Goal: Information Seeking & Learning: Learn about a topic

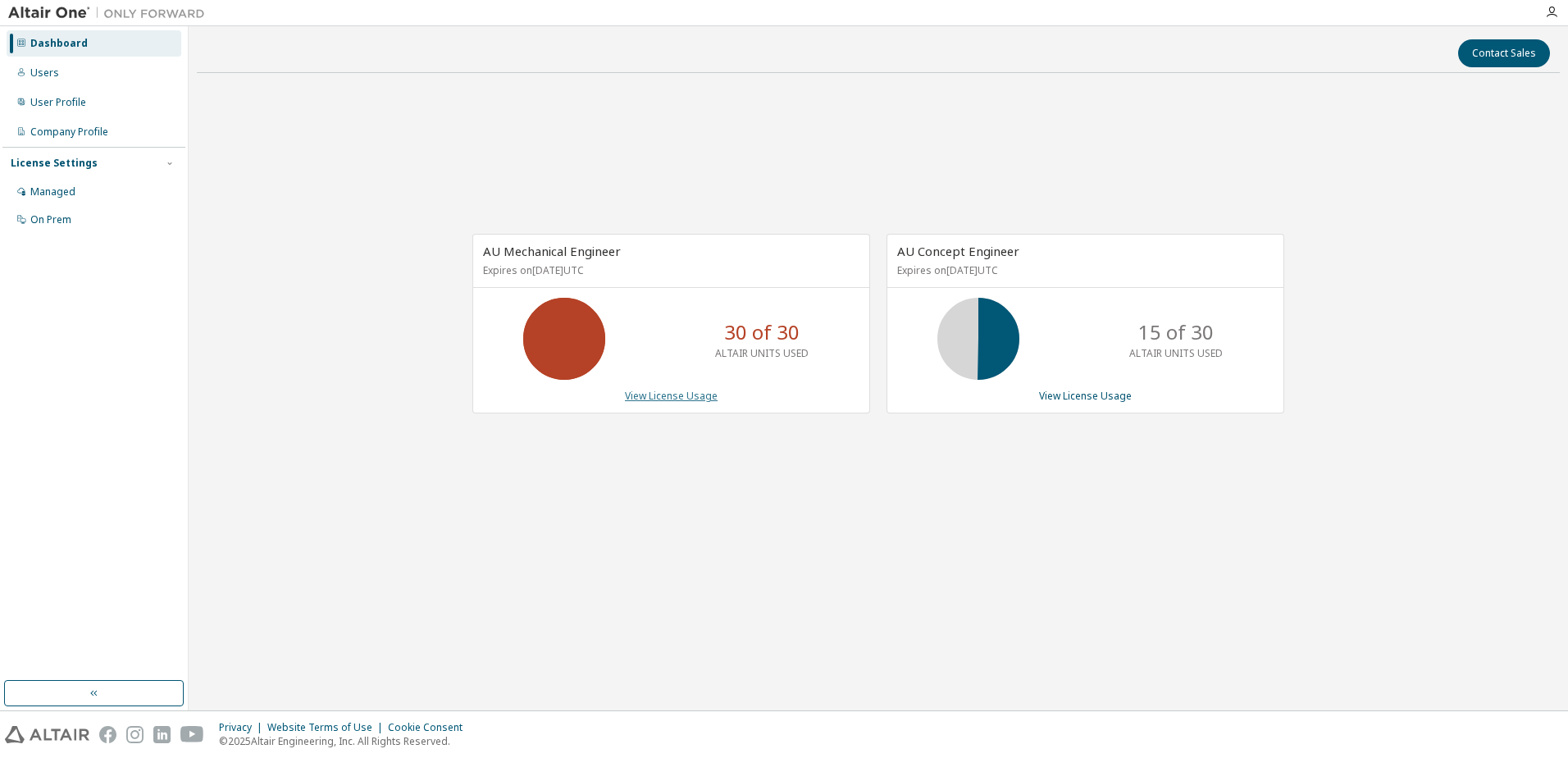
click at [675, 400] on link "View License Usage" at bounding box center [672, 396] width 93 height 14
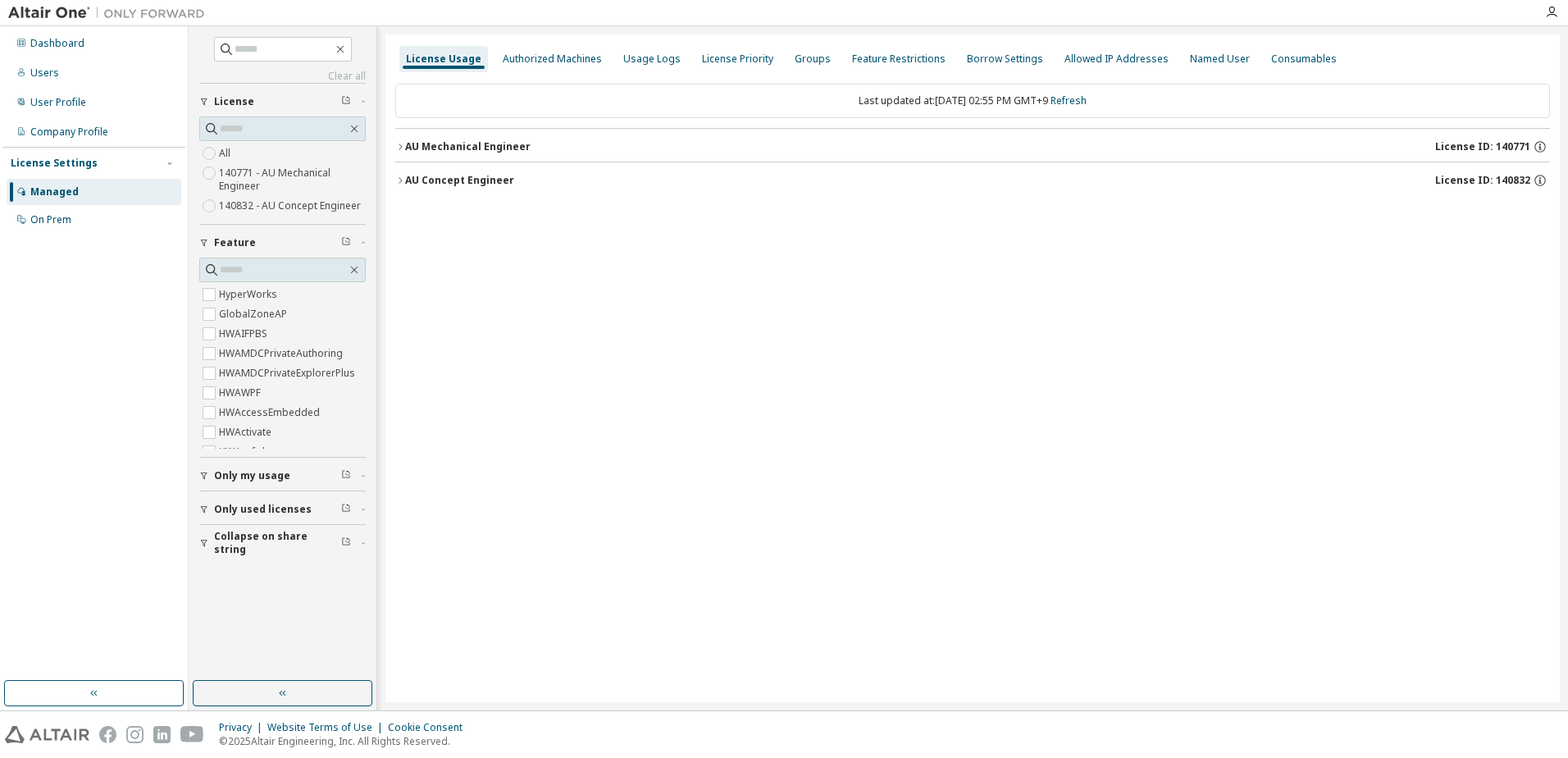
click at [1495, 148] on span "License ID: 140771" at bounding box center [1483, 147] width 95 height 13
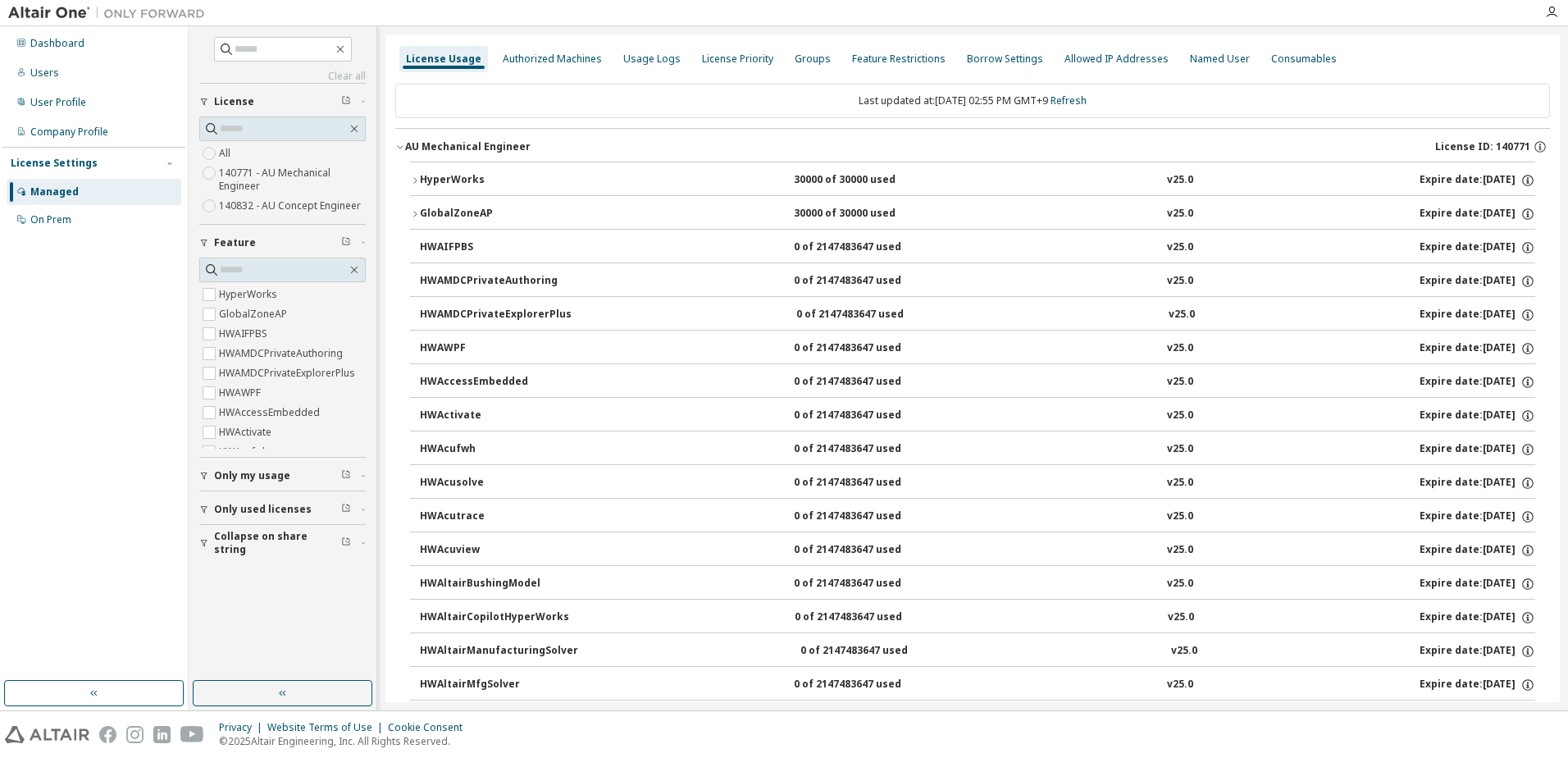
click at [1481, 146] on span "License ID: 140771" at bounding box center [1483, 147] width 95 height 13
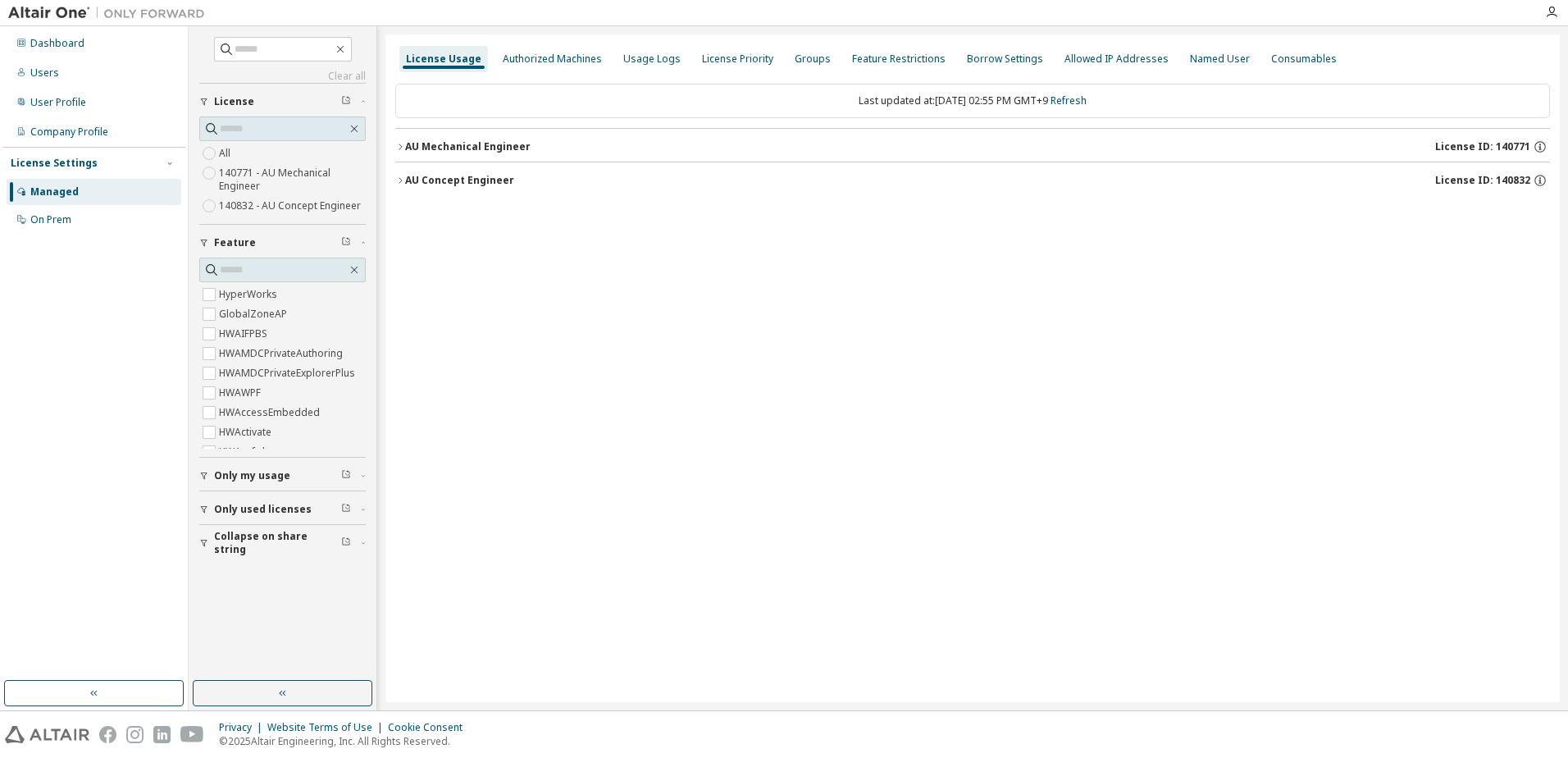
click at [1486, 178] on span "License ID: 140832" at bounding box center [1483, 180] width 95 height 13
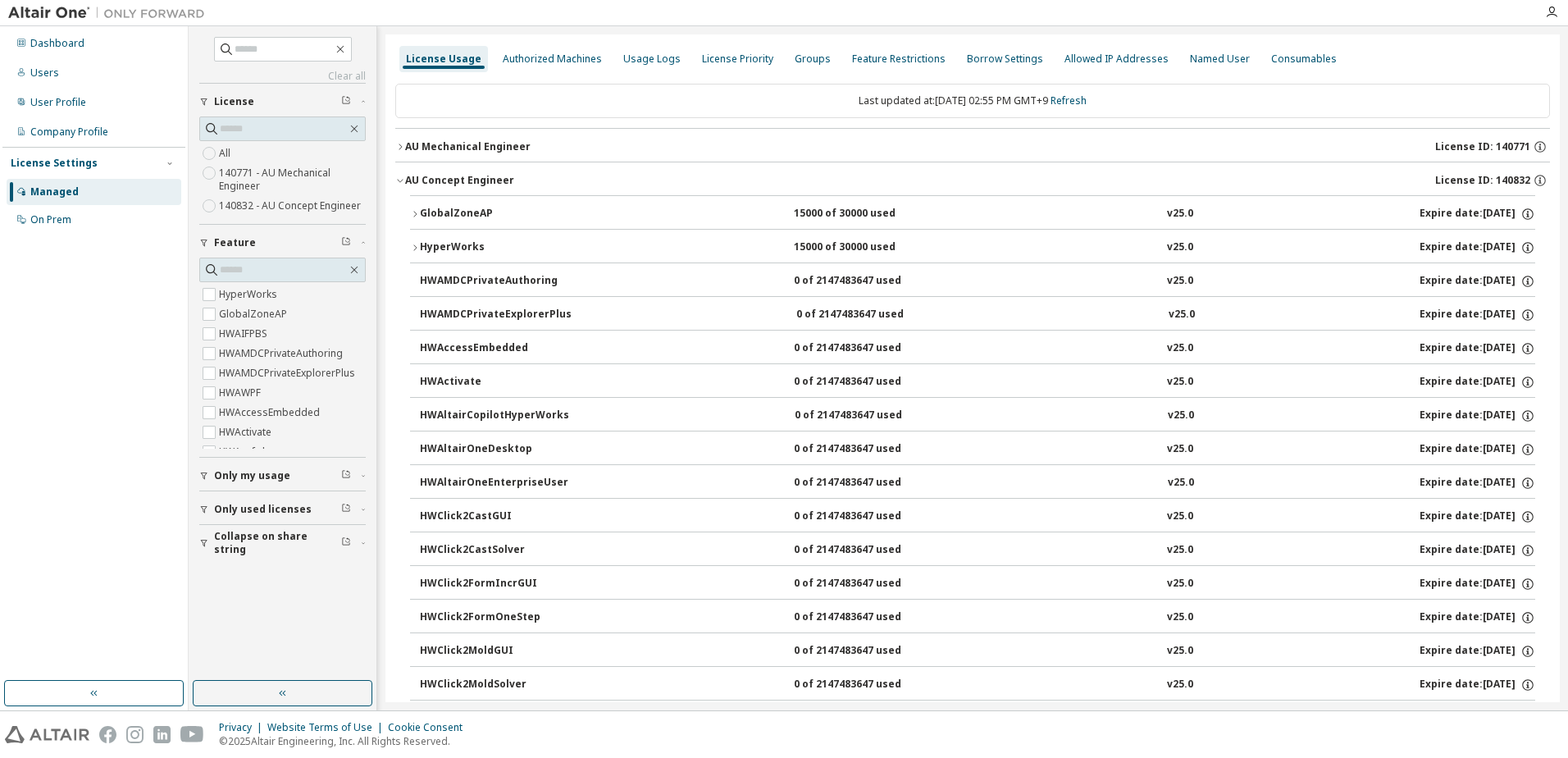
click at [1486, 178] on span "License ID: 140832" at bounding box center [1483, 180] width 95 height 13
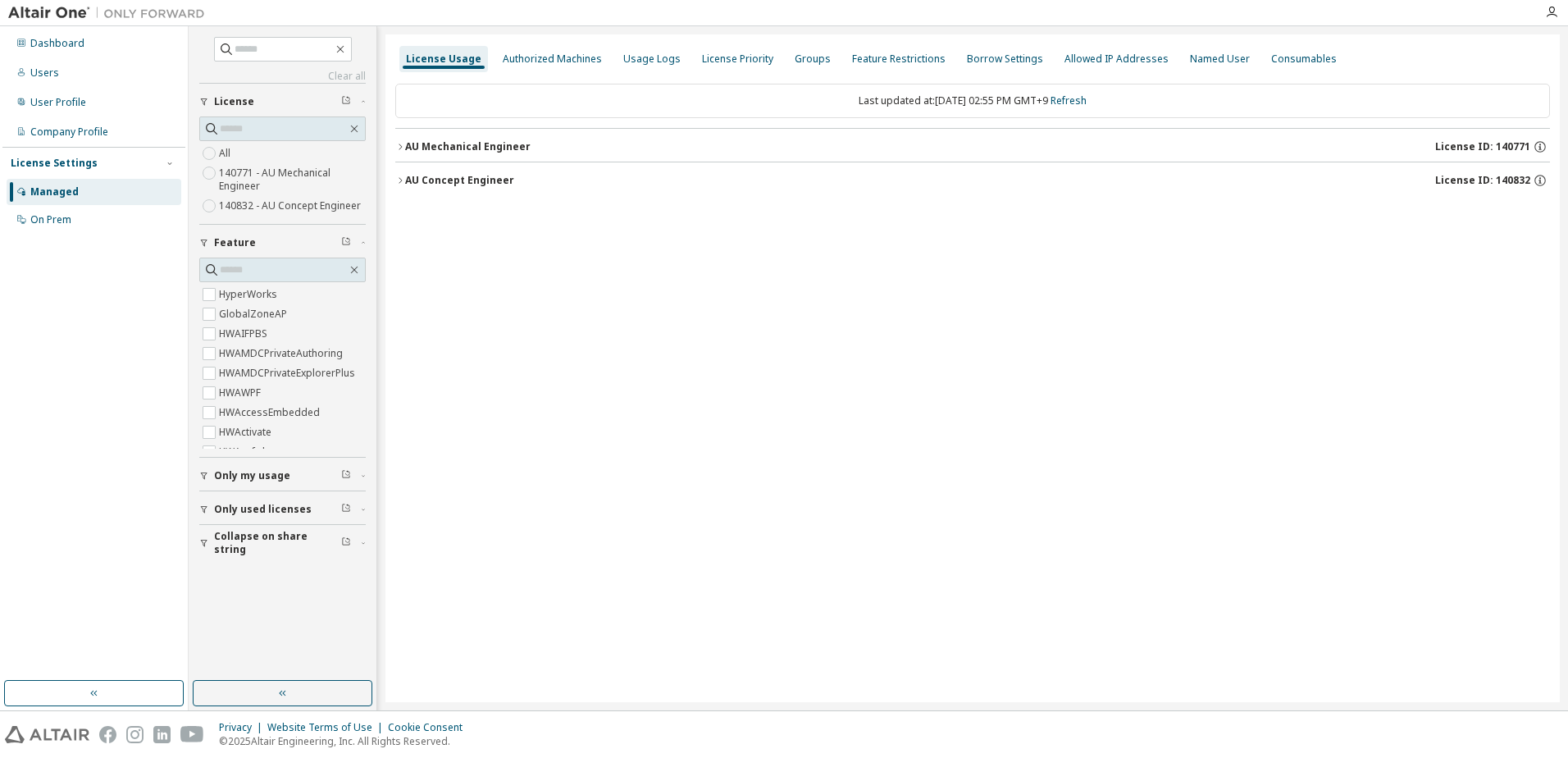
click at [242, 475] on span "Only my usage" at bounding box center [251, 475] width 76 height 13
click at [275, 558] on span "Only used licenses" at bounding box center [262, 557] width 97 height 13
click at [496, 143] on div "AU Mechanical Engineer" at bounding box center [468, 147] width 125 height 13
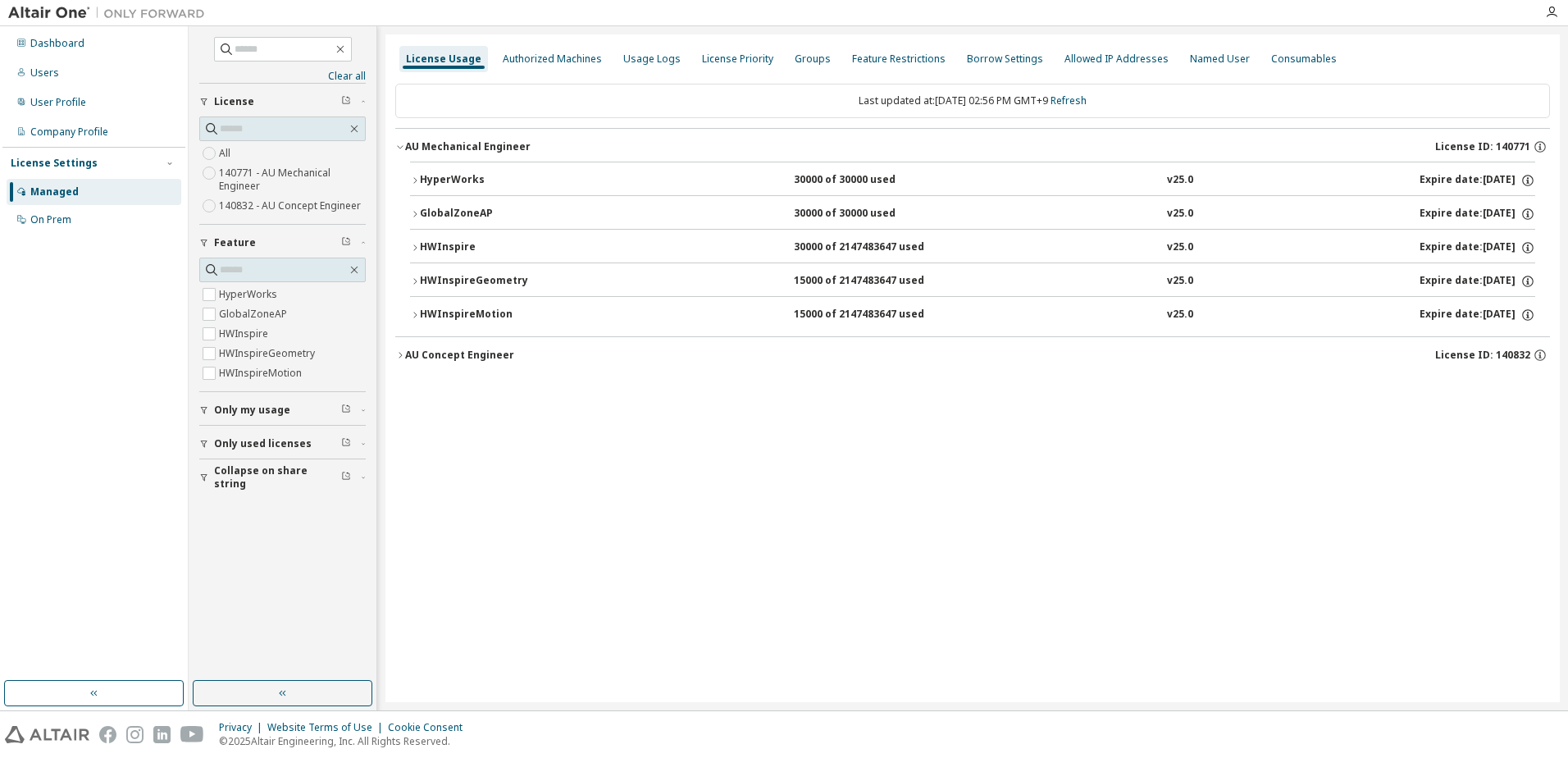
click at [473, 358] on div "AU Concept Engineer" at bounding box center [460, 355] width 109 height 13
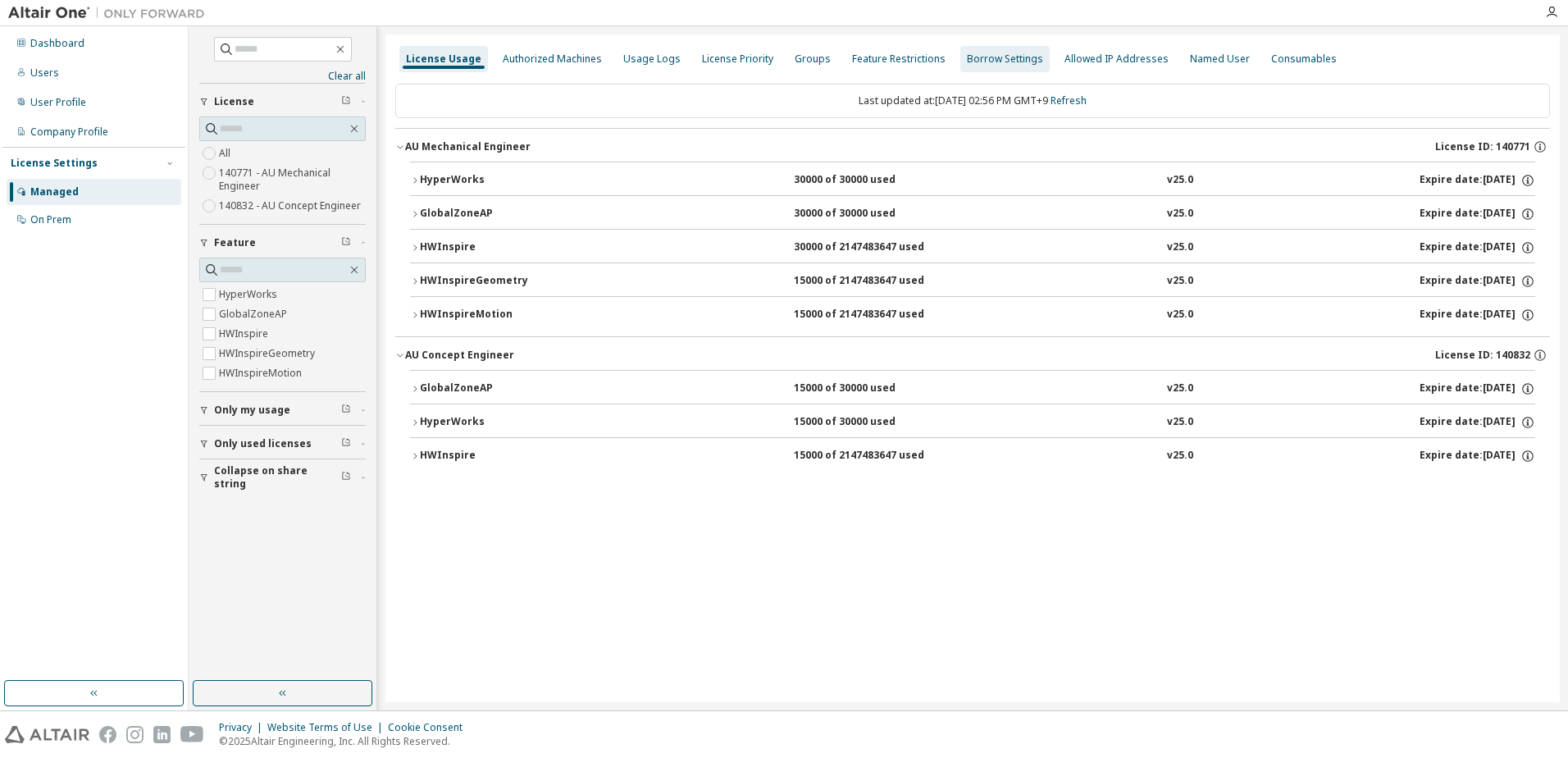
click at [802, 63] on div "Groups" at bounding box center [812, 59] width 36 height 13
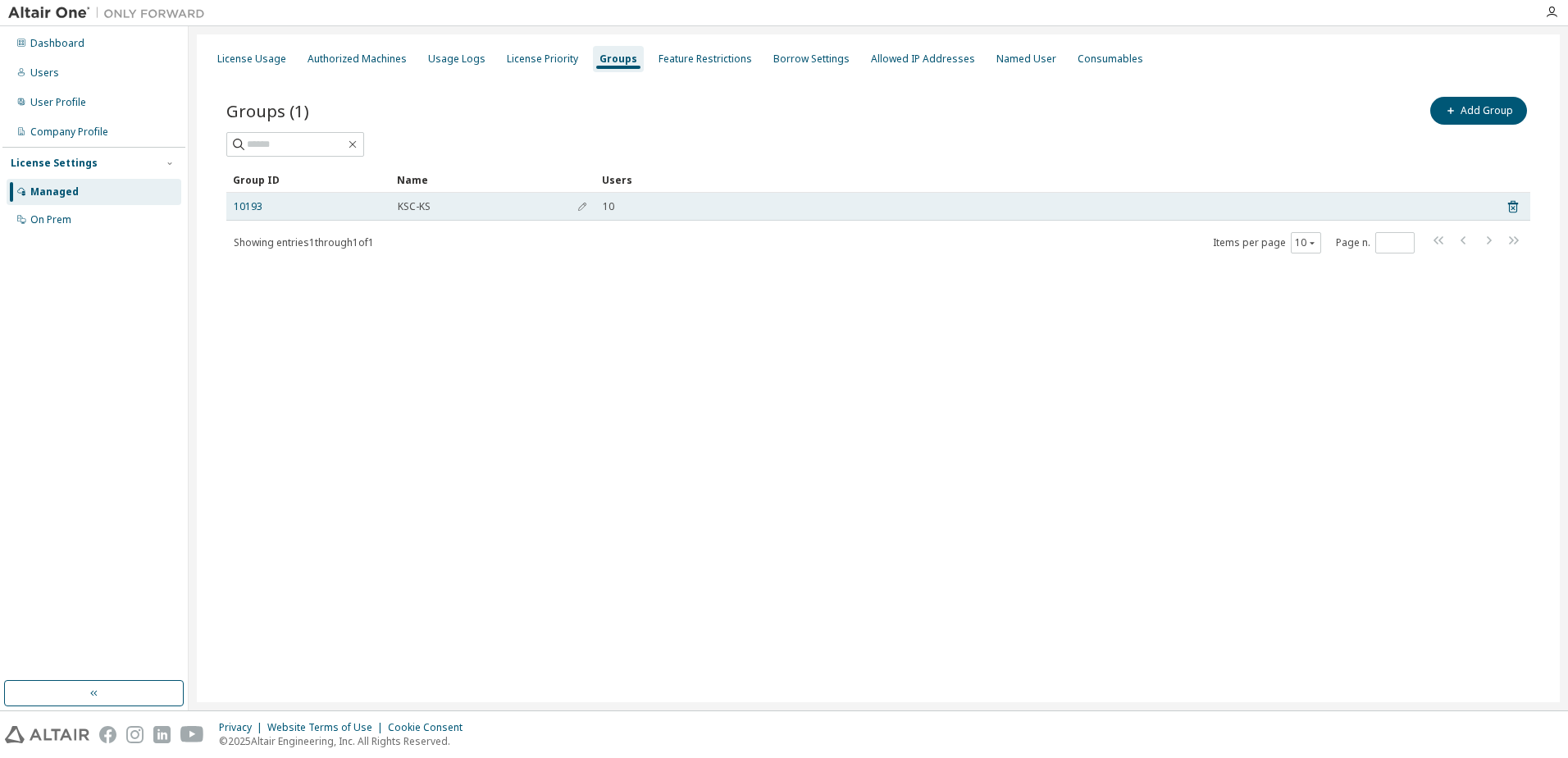
click at [248, 213] on td "10193" at bounding box center [308, 206] width 164 height 28
click at [250, 200] on link "10193" at bounding box center [248, 207] width 29 height 13
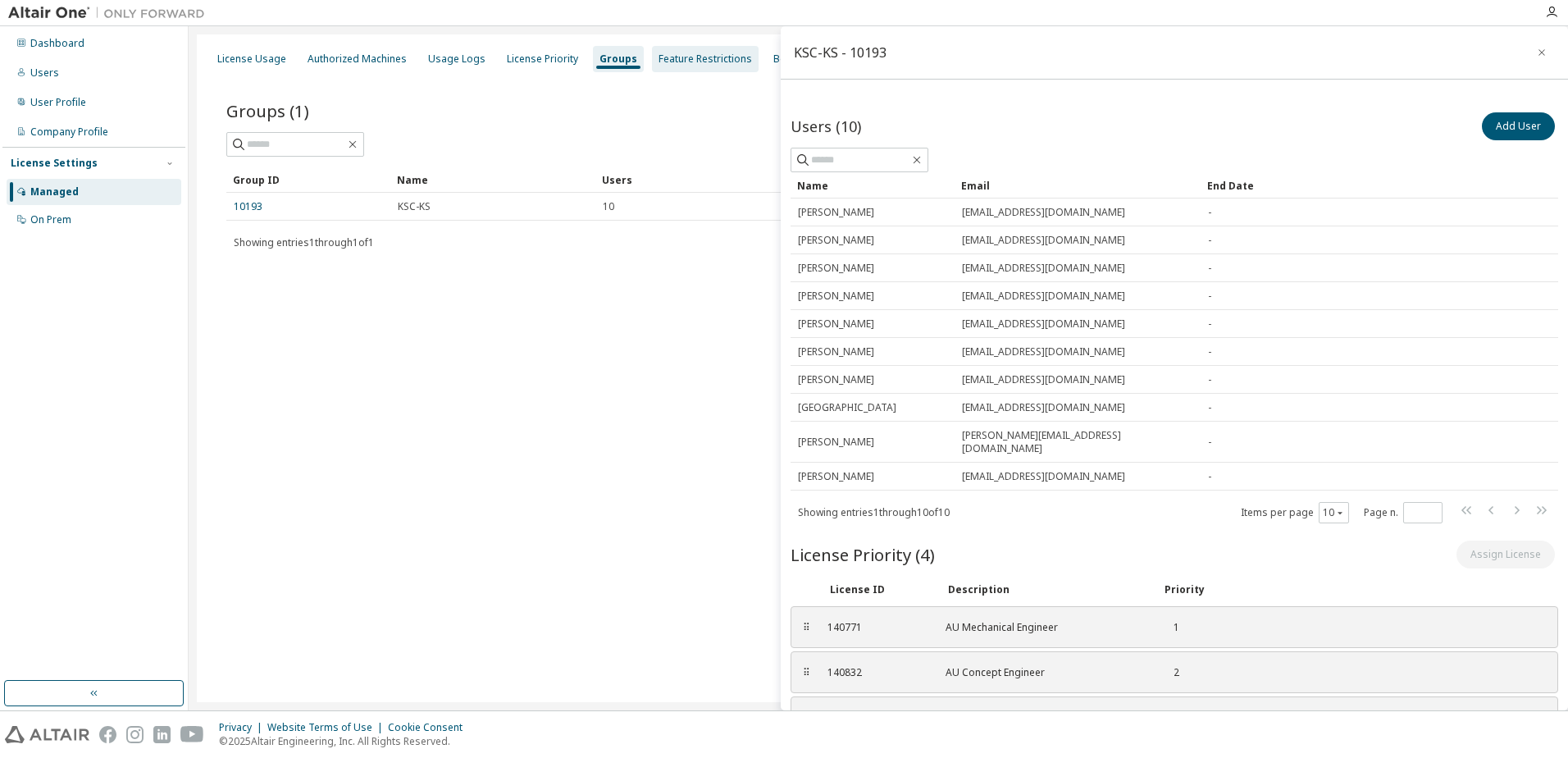
click at [701, 65] on div "Feature Restrictions" at bounding box center [705, 58] width 106 height 26
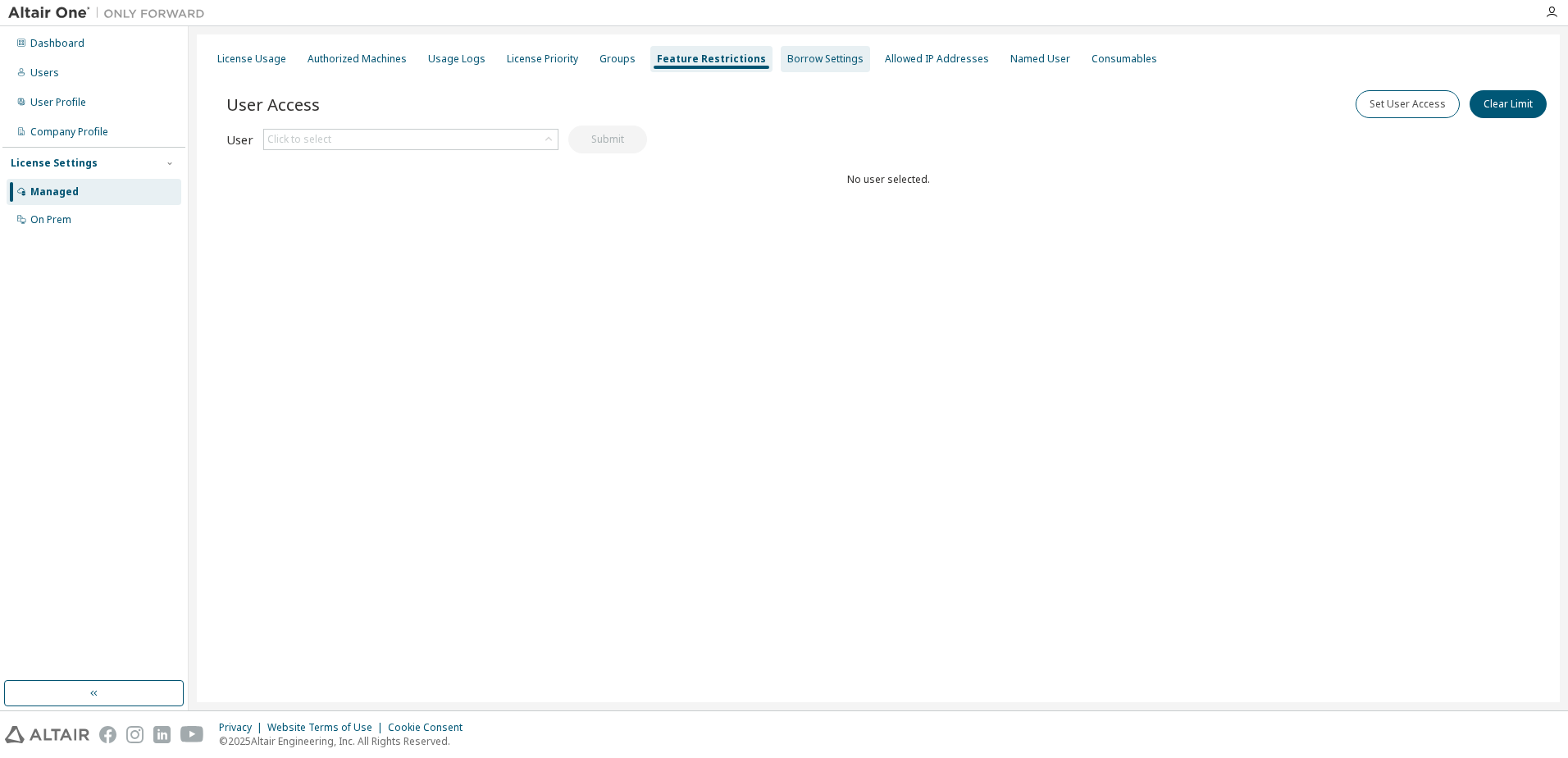
click at [812, 60] on div "Borrow Settings" at bounding box center [825, 59] width 76 height 13
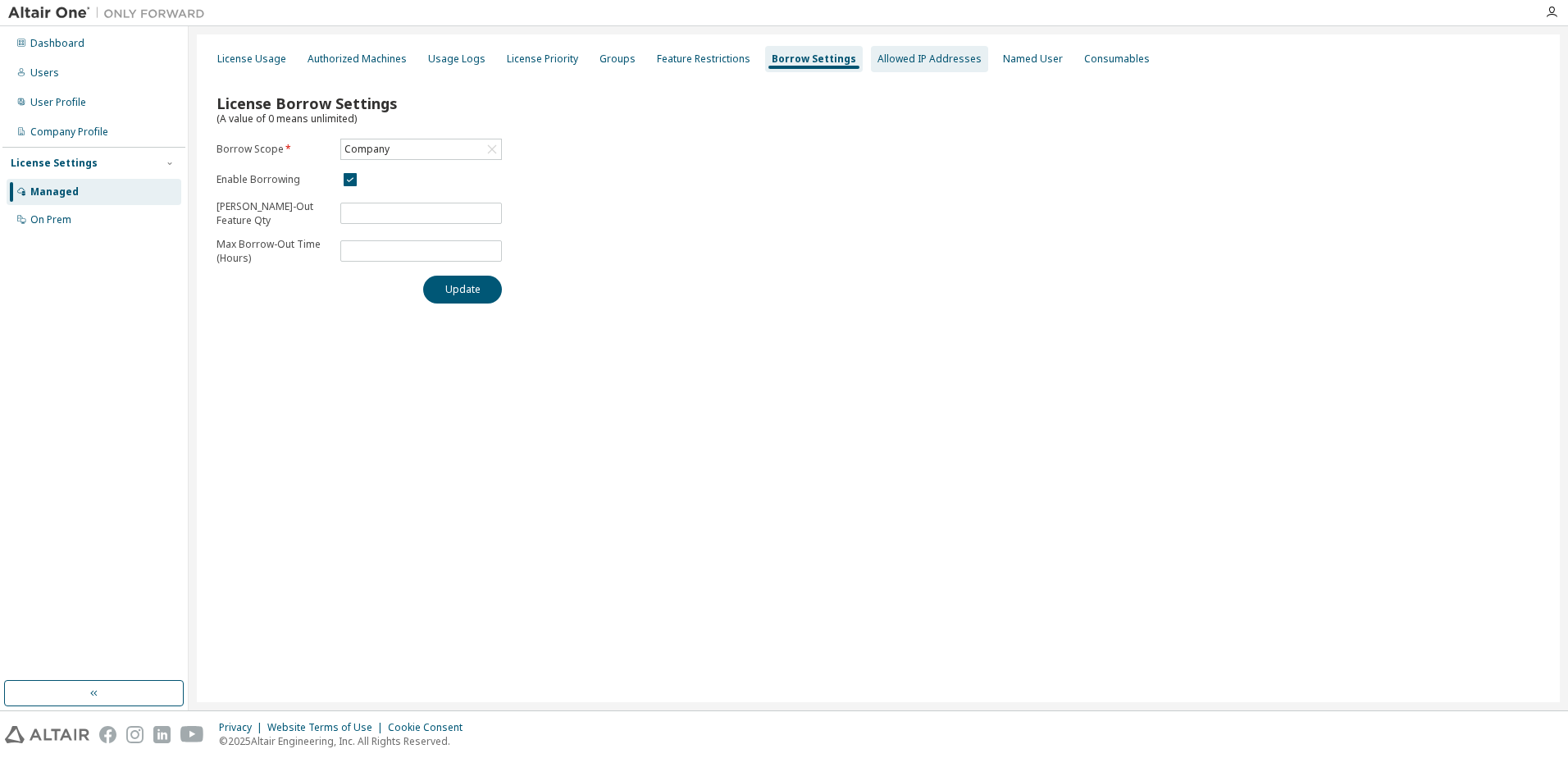
click at [881, 62] on div "Allowed IP Addresses" at bounding box center [929, 59] width 104 height 13
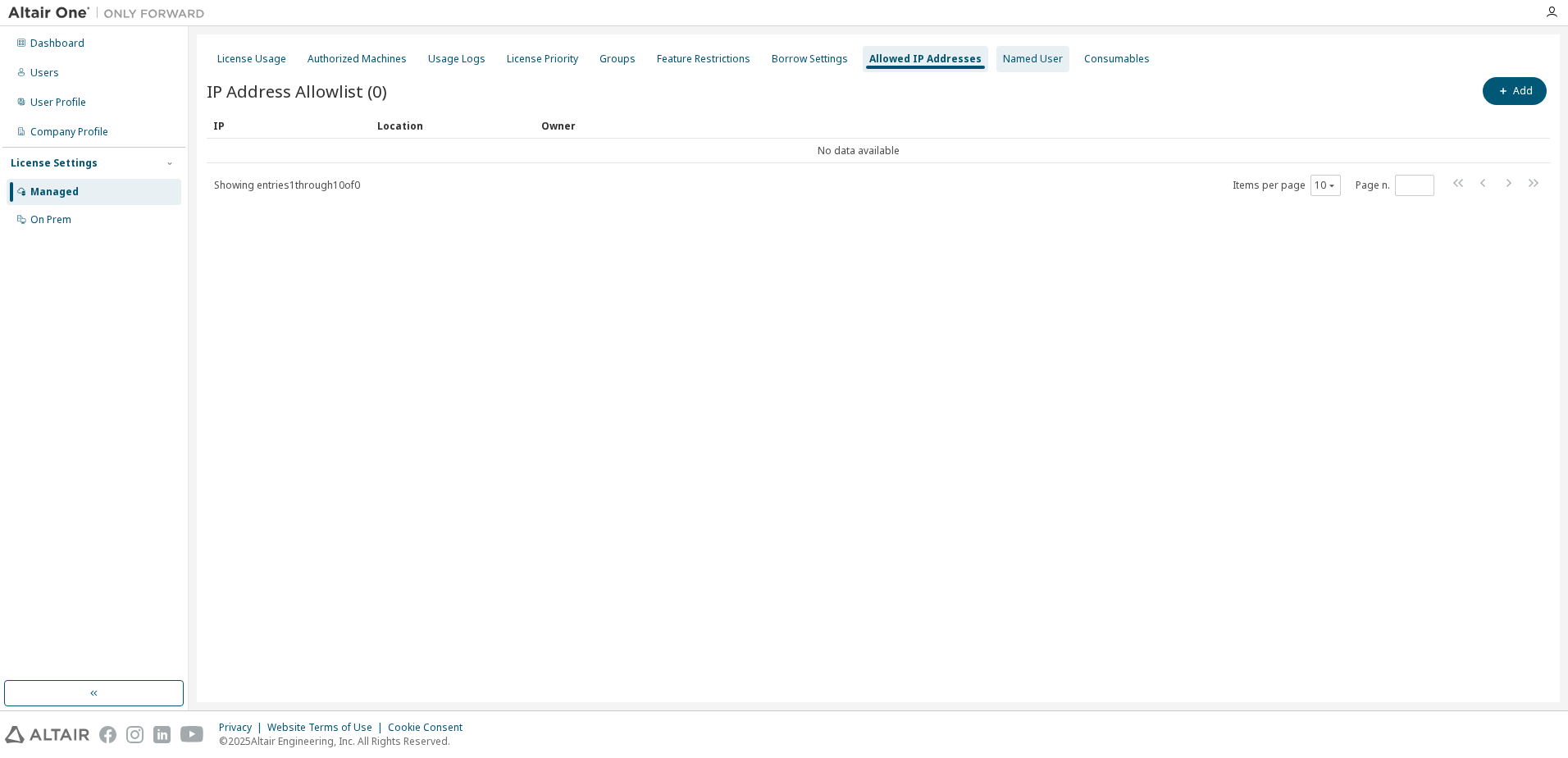
click at [1016, 62] on div "Named User" at bounding box center [1032, 59] width 60 height 13
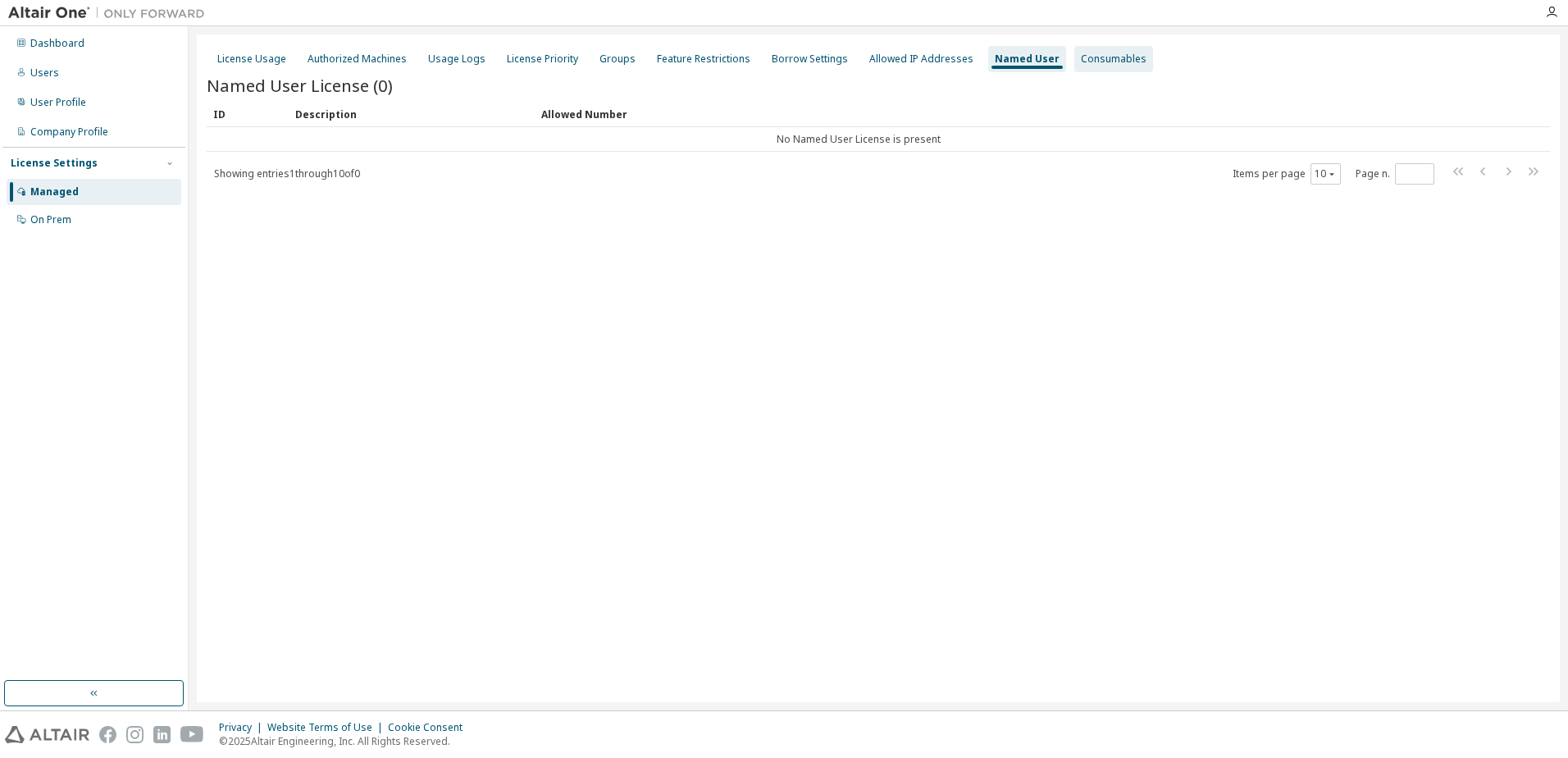
click at [1109, 56] on div "Consumables" at bounding box center [1113, 59] width 65 height 13
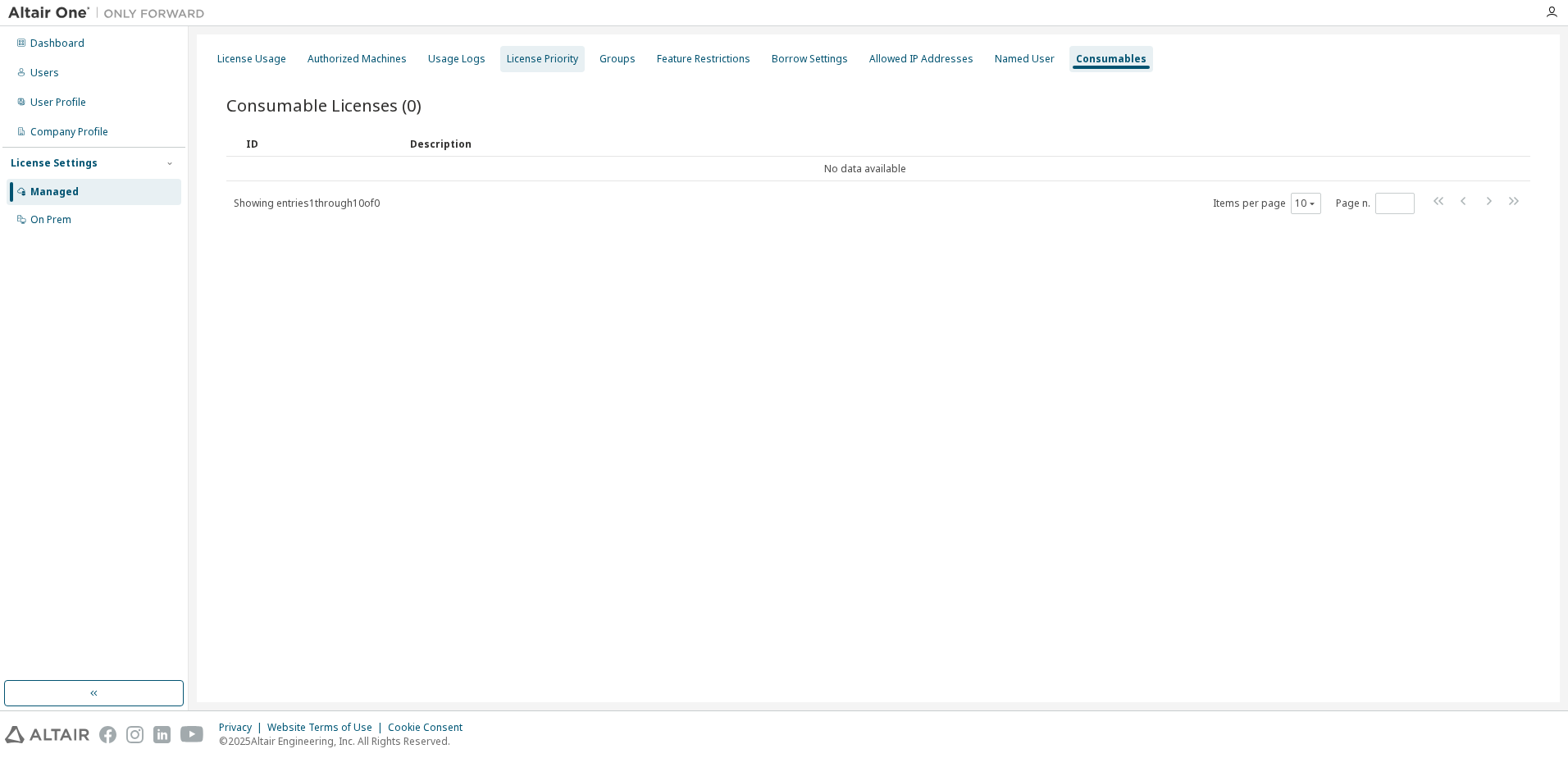
click at [521, 57] on div "License Priority" at bounding box center [543, 59] width 72 height 13
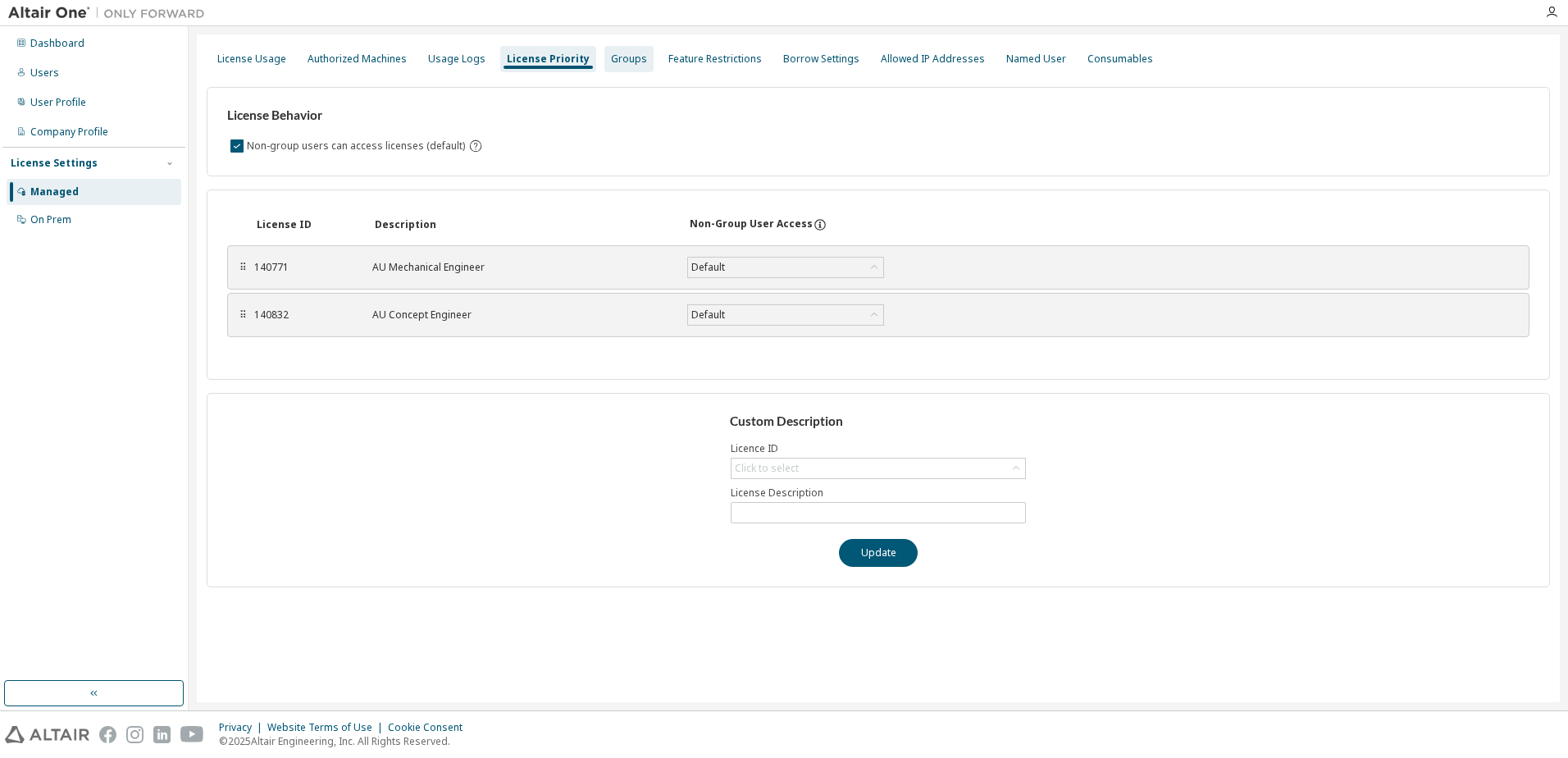
click at [635, 57] on div "Groups" at bounding box center [629, 58] width 49 height 26
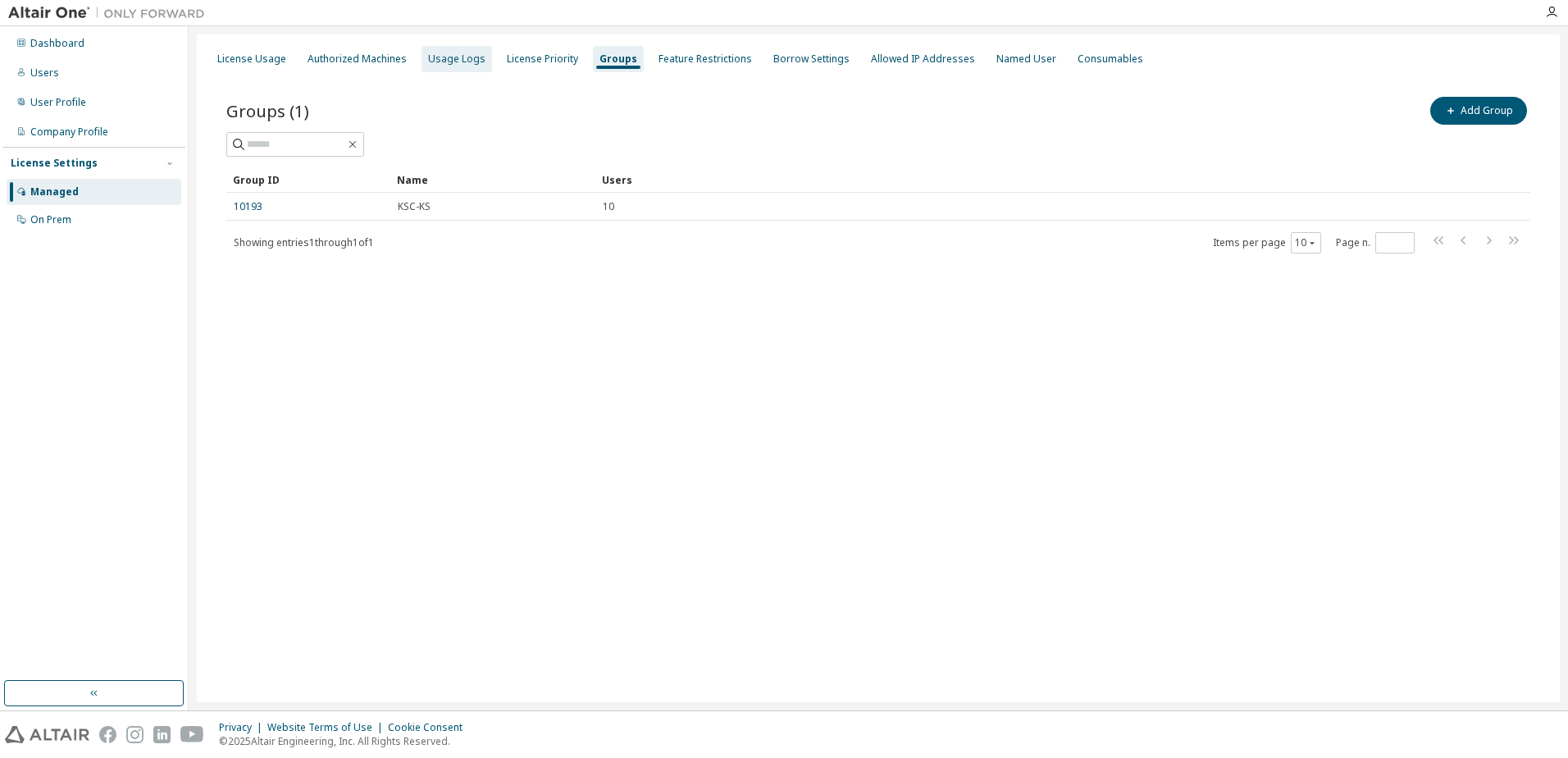
click at [462, 61] on div "Usage Logs" at bounding box center [457, 59] width 57 height 13
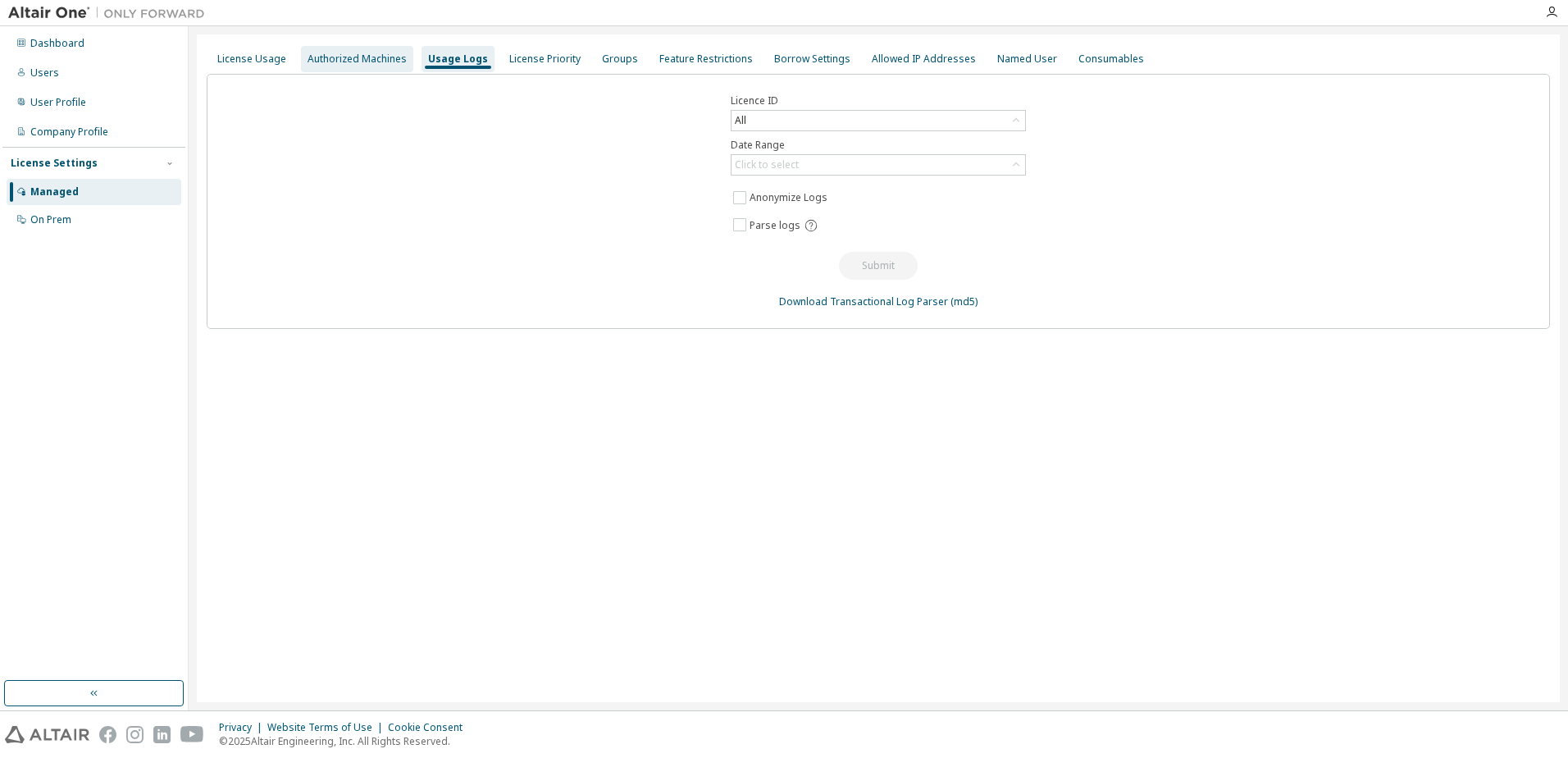
click at [370, 55] on div "Authorized Machines" at bounding box center [357, 59] width 99 height 13
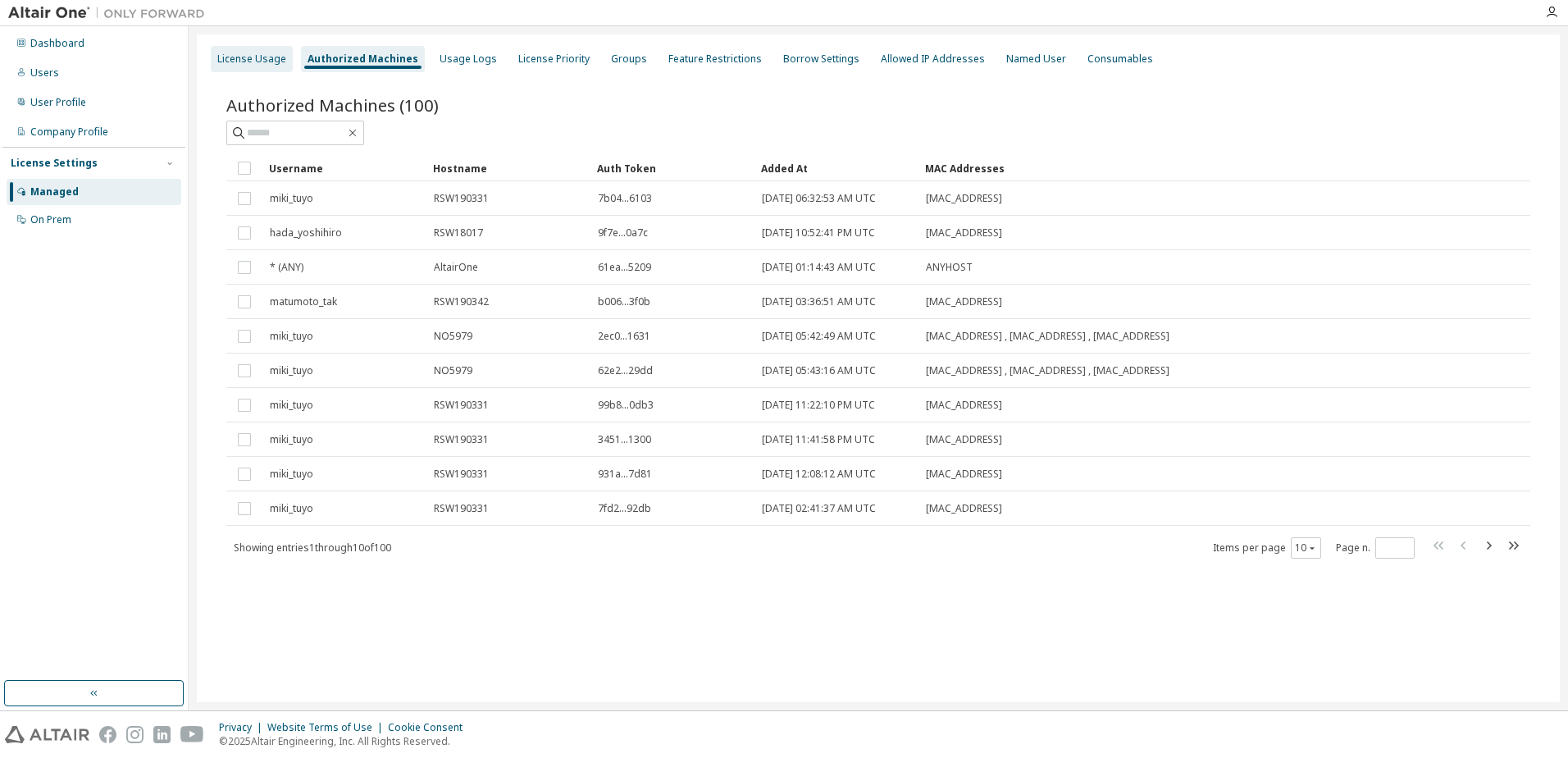
click at [259, 59] on div "License Usage" at bounding box center [251, 59] width 69 height 13
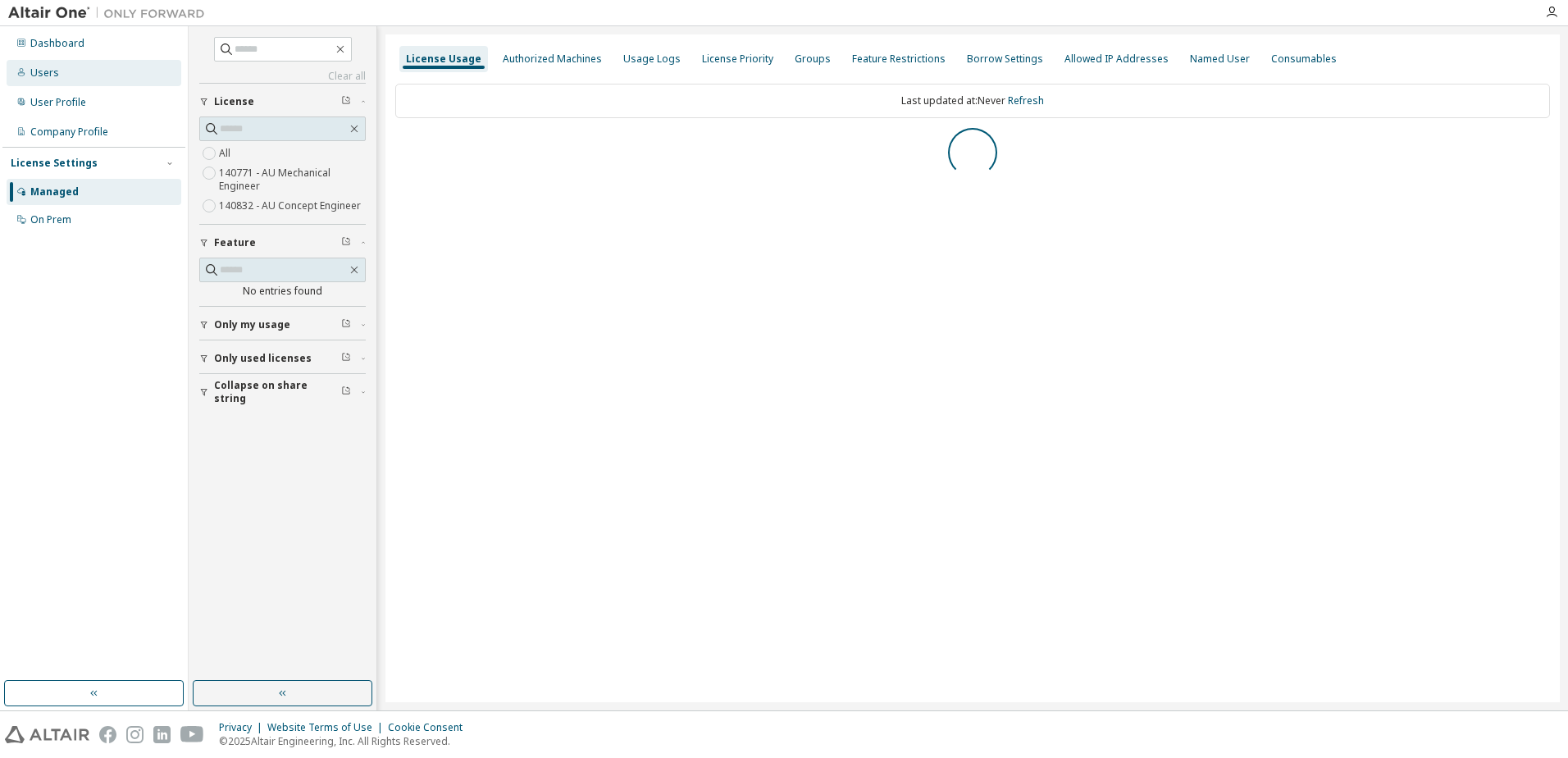
click at [64, 77] on div "Users" at bounding box center [93, 72] width 174 height 26
